Goal: Navigation & Orientation: Go to known website

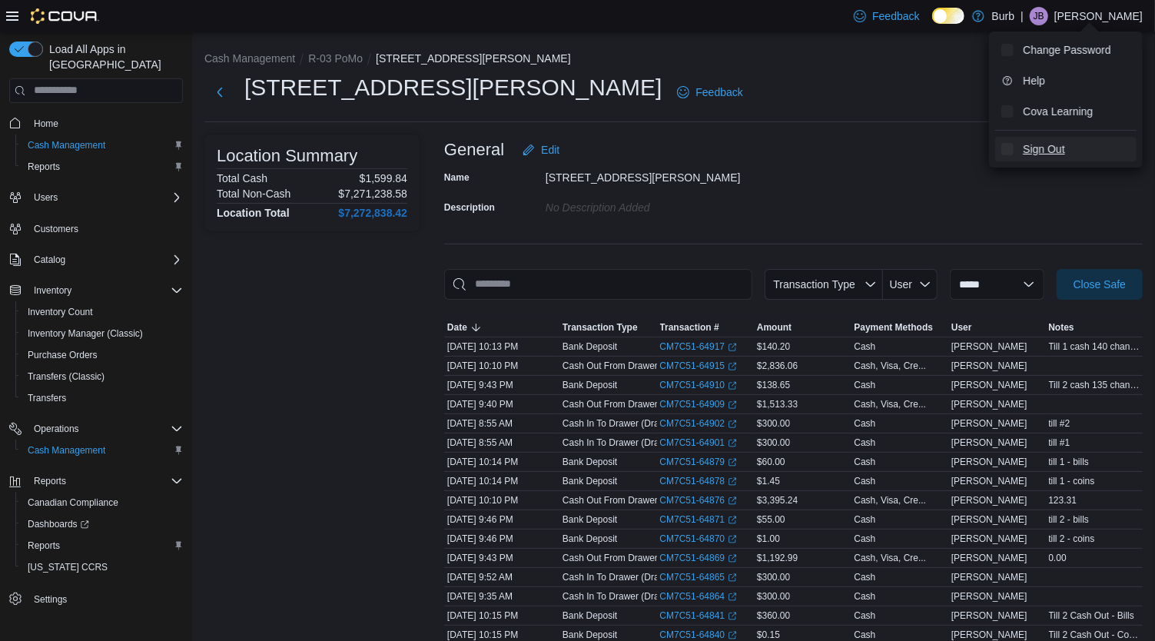
click at [1029, 141] on span "Sign Out" at bounding box center [1043, 148] width 41 height 15
